Goal: Task Accomplishment & Management: Manage account settings

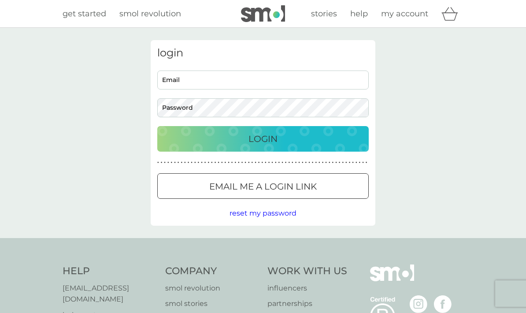
click at [186, 81] on input "Email" at bounding box center [263, 80] width 212 height 19
type input "[EMAIL_ADDRESS][DOMAIN_NAME]"
click at [190, 142] on div "Login" at bounding box center [263, 139] width 194 height 14
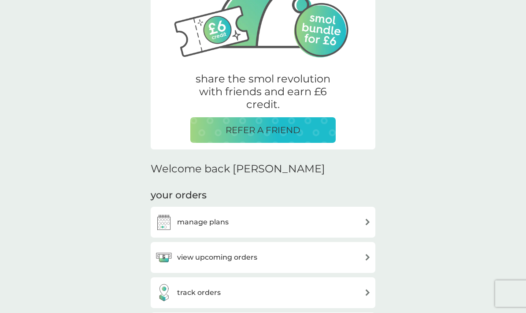
scroll to position [111, 0]
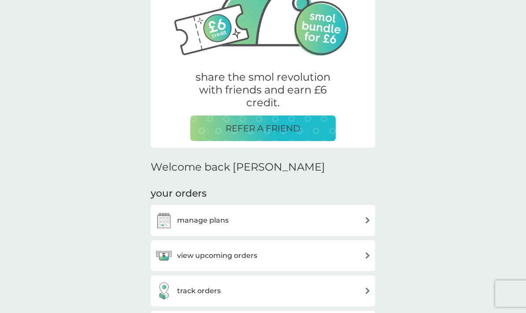
click at [359, 216] on div "manage plans" at bounding box center [263, 221] width 216 height 18
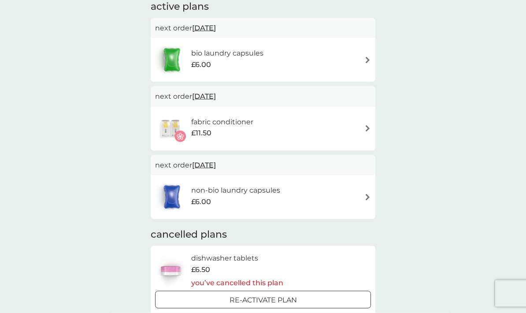
scroll to position [67, 0]
click at [284, 298] on p "Re-activate Plan" at bounding box center [263, 299] width 67 height 11
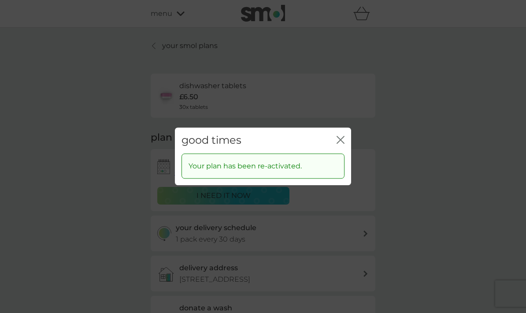
click at [398, 207] on div "good times close Your plan has been re-activated." at bounding box center [263, 156] width 526 height 313
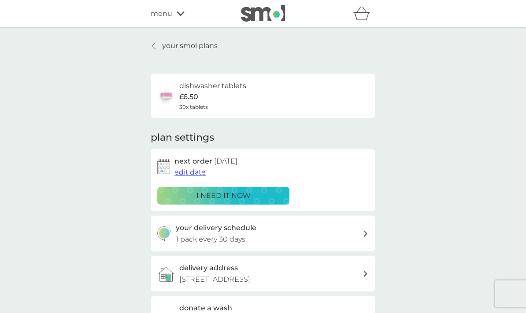
click at [426, 178] on div "your smol plans dishwasher tablets £6.50 30x tablets plan settings next order […" at bounding box center [263, 238] width 526 height 420
click at [224, 192] on p "i need it now" at bounding box center [224, 195] width 54 height 11
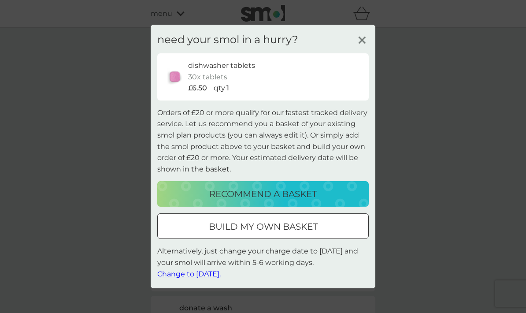
click at [375, 30] on div "need your smol in a hurry? dishwasher tablets 30x tablets £6.50 qty 1 Orders of…" at bounding box center [263, 157] width 225 height 264
click at [374, 35] on div "need your smol in a hurry? dishwasher tablets 30x tablets £6.50 qty 1 Orders of…" at bounding box center [263, 157] width 225 height 264
click at [365, 44] on line at bounding box center [362, 40] width 7 height 7
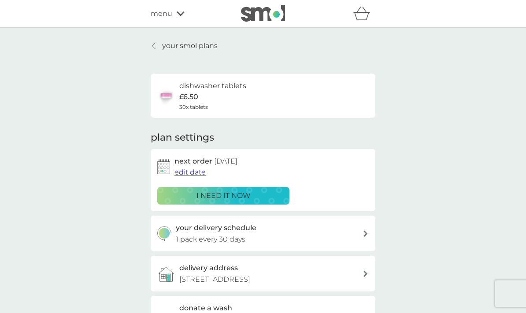
click at [188, 175] on button "edit date" at bounding box center [190, 172] width 31 height 11
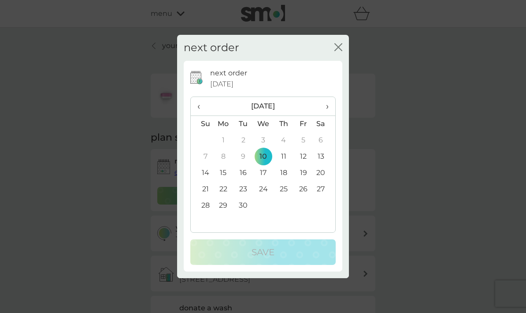
click at [328, 108] on span "›" at bounding box center [324, 106] width 9 height 19
click at [270, 141] on td "1" at bounding box center [263, 140] width 20 height 16
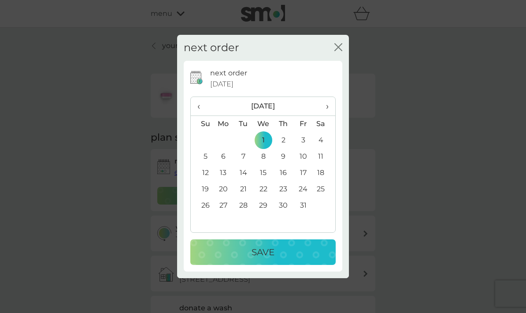
click at [257, 257] on p "Save" at bounding box center [263, 252] width 23 height 14
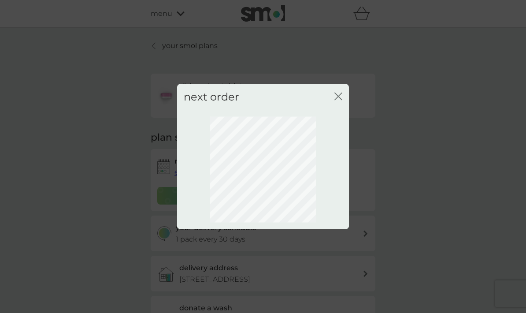
click at [446, 122] on div "next order close" at bounding box center [263, 156] width 526 height 313
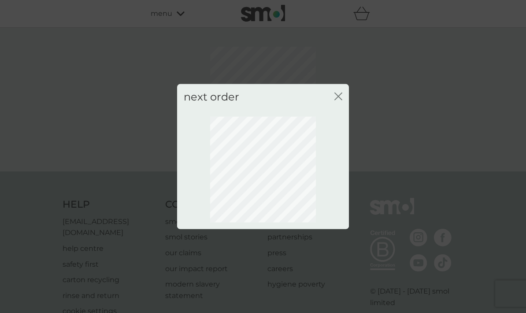
click at [341, 96] on icon "close" at bounding box center [339, 97] width 8 height 8
click at [336, 99] on icon "close" at bounding box center [337, 96] width 4 height 7
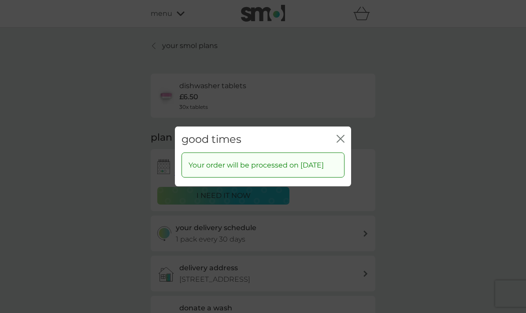
click at [340, 136] on icon "close" at bounding box center [341, 139] width 8 height 8
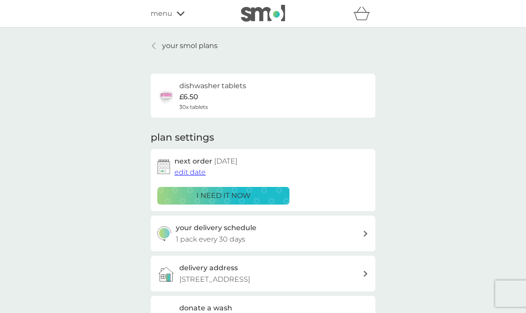
click at [157, 51] on link "your smol plans" at bounding box center [184, 45] width 67 height 11
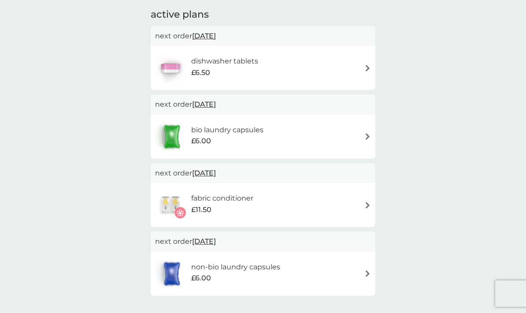
scroll to position [59, 0]
click at [363, 274] on div "non-bio laundry capsules £6.00" at bounding box center [263, 273] width 216 height 31
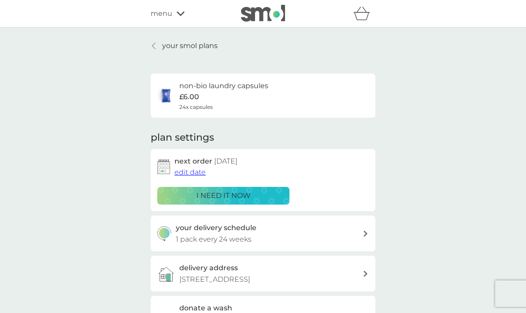
click at [368, 235] on div "your delivery schedule 1 pack every 24 weeks" at bounding box center [263, 234] width 225 height 36
select select "119"
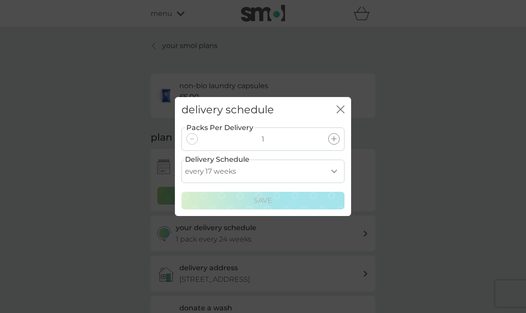
click at [334, 170] on select "every 1 week every 2 weeks every 3 weeks every 4 weeks every 5 weeks every 6 we…" at bounding box center [263, 171] width 163 height 23
click at [344, 110] on icon "close" at bounding box center [341, 109] width 8 height 8
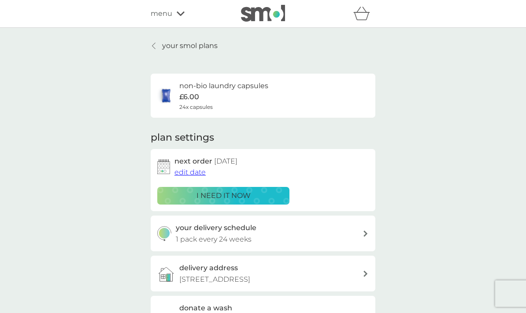
click at [193, 172] on span "edit date" at bounding box center [190, 172] width 31 height 8
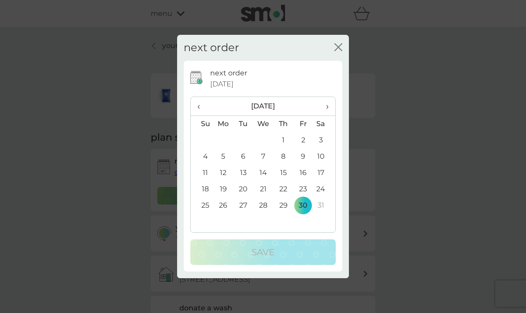
click at [343, 61] on div "next order close" at bounding box center [263, 48] width 172 height 26
click at [342, 51] on icon "close" at bounding box center [339, 47] width 8 height 8
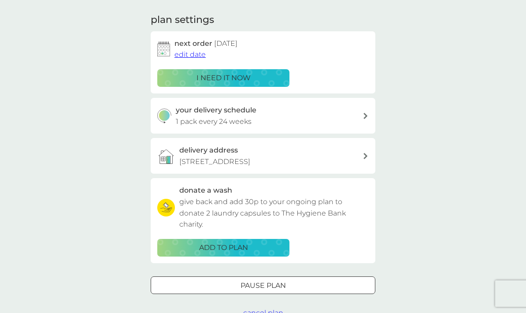
scroll to position [112, 0]
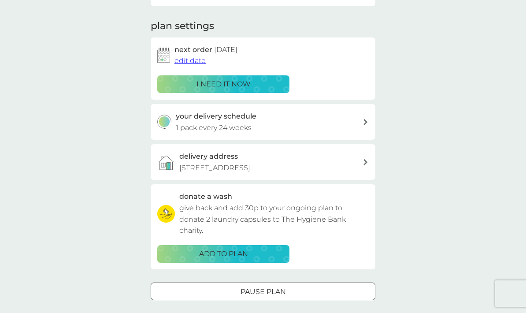
click at [270, 294] on button "Pause plan" at bounding box center [263, 292] width 225 height 18
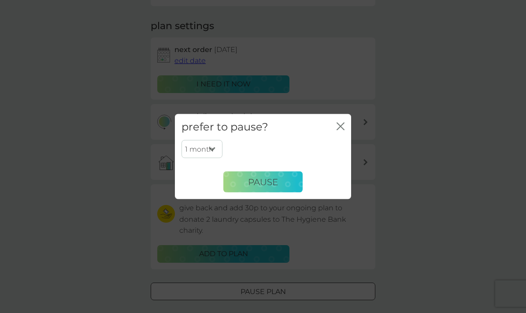
click at [287, 193] on button "Pause" at bounding box center [262, 181] width 79 height 21
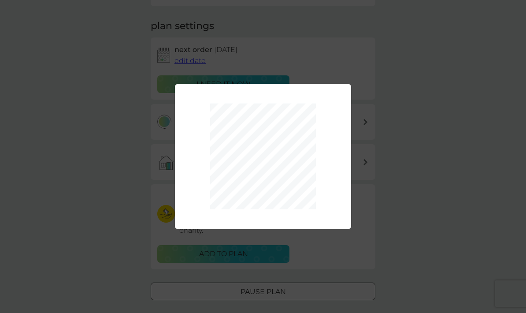
click at [414, 147] on div "1 month 2 months 3 months 4 months 5 months 6 months Pause" at bounding box center [263, 156] width 526 height 313
click at [428, 142] on div "1 month 2 months 3 months 4 months 5 months 6 months Pause" at bounding box center [263, 156] width 526 height 313
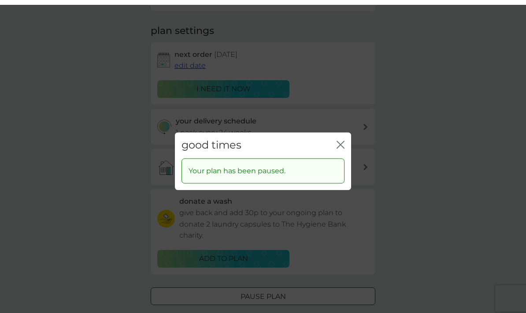
click at [282, 296] on div "good times close Your plan has been paused." at bounding box center [263, 156] width 526 height 313
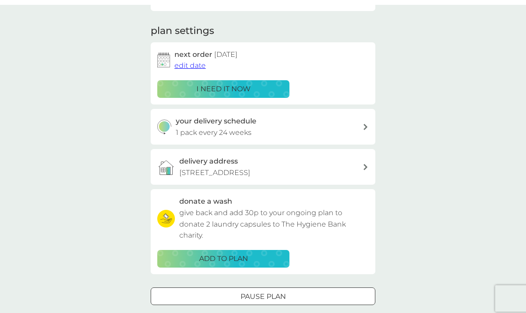
scroll to position [107, 0]
click at [278, 295] on div at bounding box center [263, 296] width 32 height 9
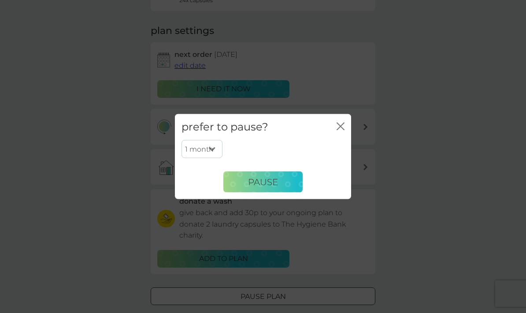
click at [209, 158] on select "1 month 2 months 3 months 4 months 5 months 6 months" at bounding box center [202, 149] width 41 height 19
select select "6"
click at [281, 193] on button "Pause" at bounding box center [262, 181] width 79 height 21
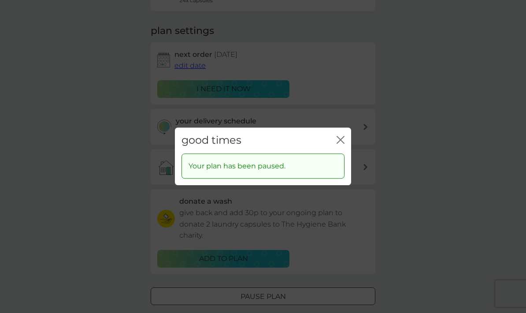
click at [341, 143] on icon "close" at bounding box center [343, 139] width 4 height 7
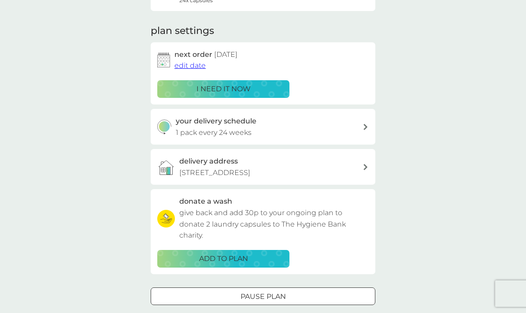
scroll to position [0, 0]
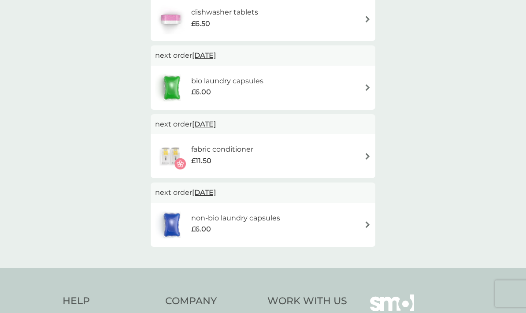
scroll to position [112, 0]
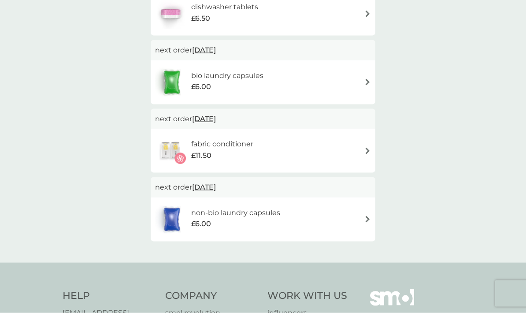
click at [364, 73] on div "bio laundry capsules £6.00" at bounding box center [263, 82] width 216 height 31
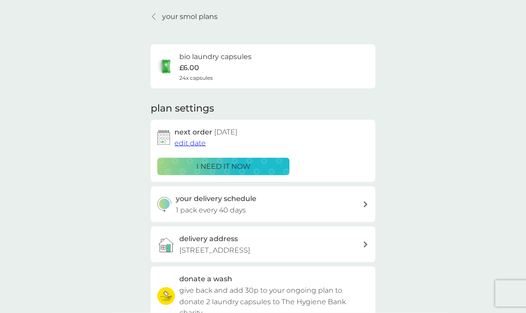
scroll to position [30, 0]
click at [362, 201] on div "your delivery schedule 1 pack every 40 days" at bounding box center [269, 204] width 187 height 22
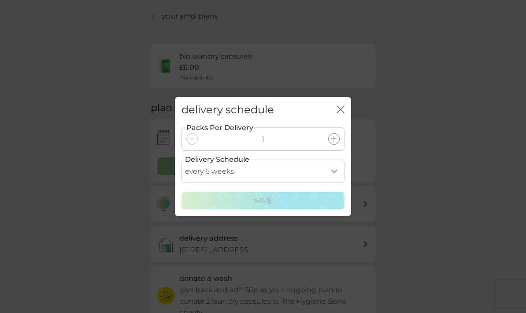
click at [342, 183] on select "every 1 week every 2 weeks every 3 weeks every 4 weeks every 5 weeks every 6 we…" at bounding box center [263, 171] width 163 height 23
select select "56"
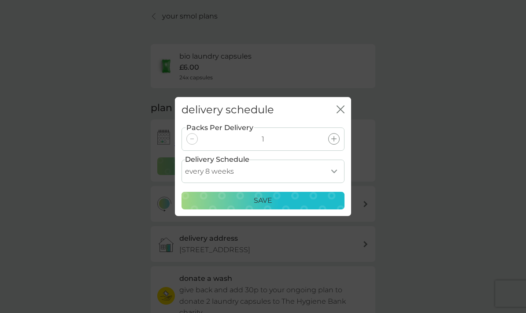
click at [281, 206] on div "Save" at bounding box center [263, 200] width 152 height 11
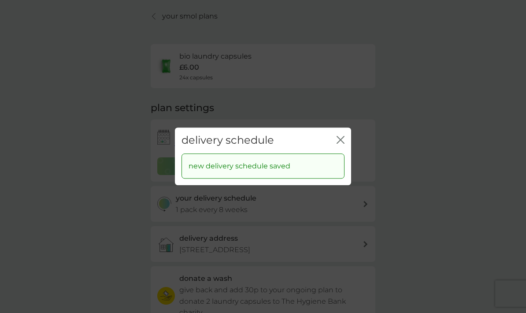
click at [439, 182] on div "delivery schedule close new delivery schedule saved" at bounding box center [263, 156] width 526 height 313
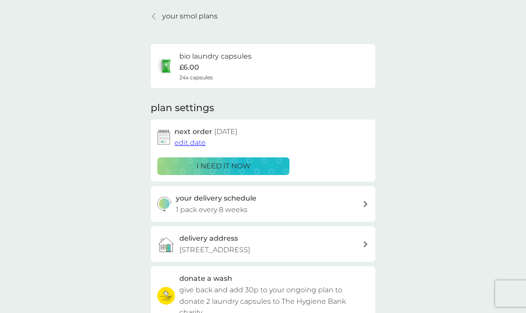
click at [152, 20] on link "your smol plans" at bounding box center [184, 16] width 67 height 11
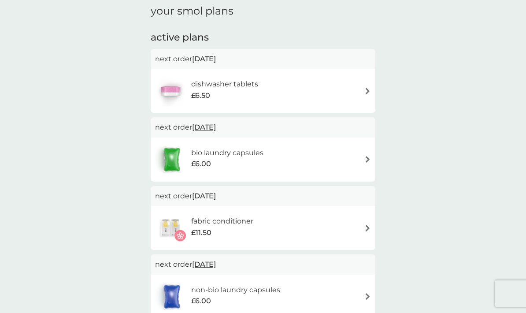
scroll to position [40, 0]
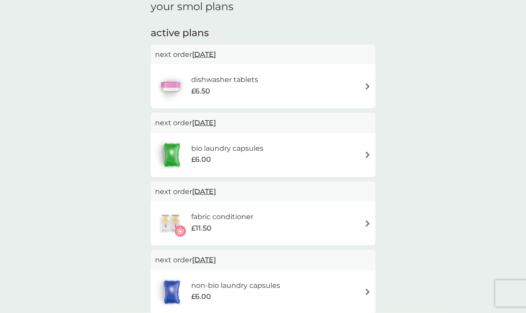
click at [369, 223] on img at bounding box center [368, 223] width 7 height 7
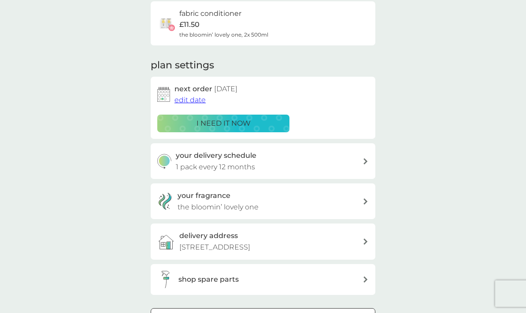
scroll to position [79, 0]
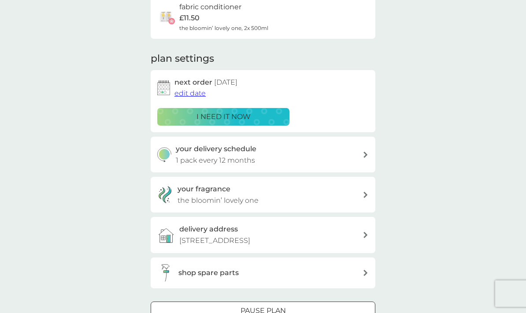
click at [282, 309] on p "Pause plan" at bounding box center [263, 310] width 45 height 11
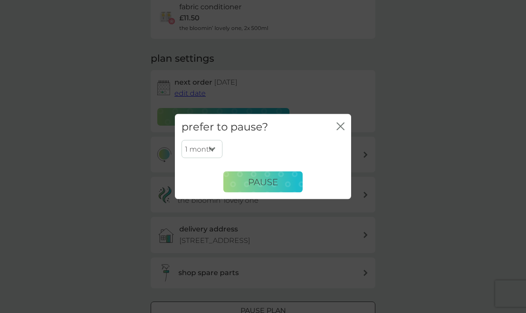
click at [210, 158] on select "1 month 2 months 3 months 4 months 5 months 6 months" at bounding box center [202, 149] width 41 height 19
select select "6"
click at [274, 187] on span "Pause" at bounding box center [263, 181] width 30 height 11
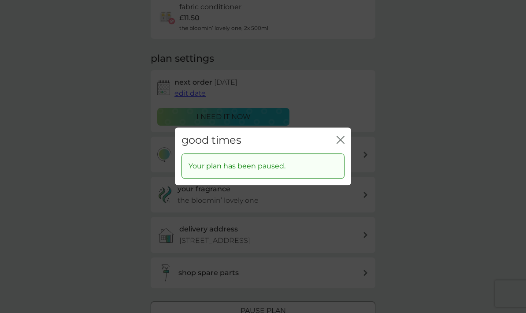
click at [335, 153] on div "good times close" at bounding box center [263, 140] width 176 height 26
